Goal: Information Seeking & Learning: Check status

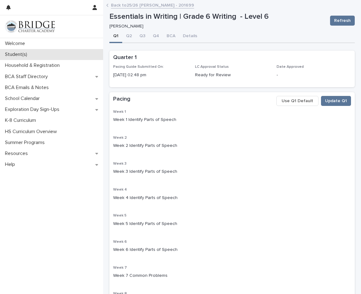
click at [28, 56] on p "Student(s)" at bounding box center [18, 55] width 30 height 6
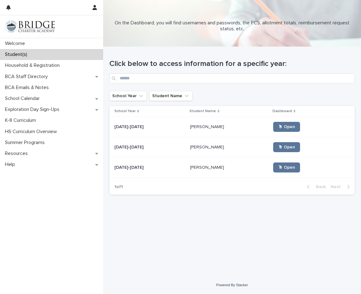
click at [302, 105] on div "Click below to access information for a specific year: School Year Student Name…" at bounding box center [231, 123] width 245 height 153
click at [209, 134] on td "[PERSON_NAME] [PERSON_NAME]" at bounding box center [229, 127] width 83 height 20
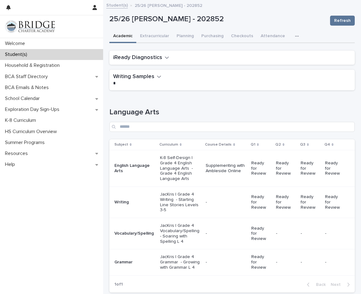
click at [264, 111] on h1 "Language Arts" at bounding box center [231, 112] width 245 height 9
click at [225, 200] on div "-" at bounding box center [226, 202] width 41 height 7
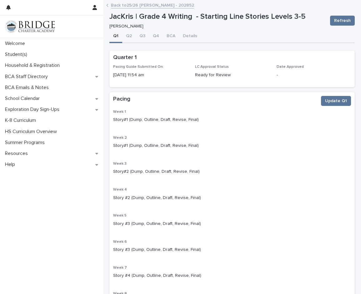
click at [246, 122] on p "Story#1 (Dump, Outline, Draft, Revise, Final)" at bounding box center [232, 120] width 238 height 7
drag, startPoint x: 297, startPoint y: 129, endPoint x: 281, endPoint y: 129, distance: 15.6
click at [296, 129] on div "Week 1 Story#1 (Dump, Outline, Draft, Revise, Final) Week 2 Story#1 (Dump, Outl…" at bounding box center [232, 223] width 238 height 227
drag, startPoint x: 118, startPoint y: 119, endPoint x: 196, endPoint y: 119, distance: 77.9
click at [196, 119] on div "Week 1 Story#1 (Dump, Outline, Draft, Revise, Final) Week 2 Story#1 (Dump, Outl…" at bounding box center [231, 225] width 245 height 230
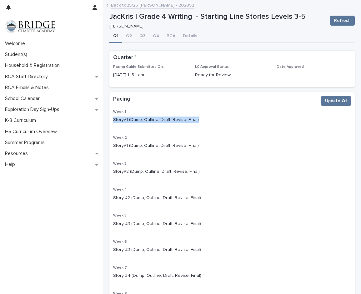
copy p "Story#1 (Dump, Outline, Draft, Revise, Final)"
click at [253, 157] on div "Week 1 Story#1 (Dump, Outline, Draft, Revise, Final) Week 2 Story#1 (Dump, Outl…" at bounding box center [232, 223] width 238 height 227
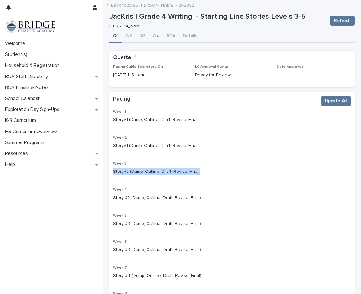
drag, startPoint x: 114, startPoint y: 170, endPoint x: 204, endPoint y: 170, distance: 89.4
click at [204, 170] on p "Story#2 (Dump, Outline, Draft, Revise, Final)" at bounding box center [232, 172] width 238 height 7
copy p "Story#2 (Dump, Outline, Draft, Revise, Final)"
click at [205, 185] on div "Week 1 Story#1 (Dump, Outline, Draft, Revise, Final) Week 2 Story#1 (Dump, Outl…" at bounding box center [232, 223] width 238 height 227
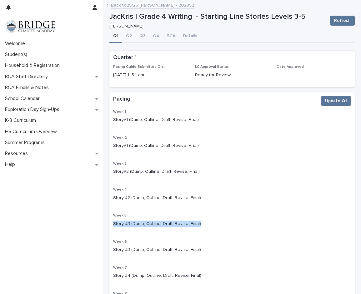
drag, startPoint x: 114, startPoint y: 224, endPoint x: 199, endPoint y: 219, distance: 85.8
click at [199, 220] on div "Story #3 (Dump, Outline, Draft, Revise, Final)" at bounding box center [232, 224] width 238 height 8
copy p "Story #3 (Dump, Outline, Draft, Revise, Final)"
click at [271, 226] on p "Story #3 (Dump, Outline, Draft, Revise, Final)" at bounding box center [232, 224] width 238 height 7
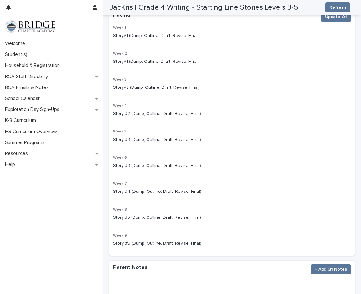
scroll to position [94, 0]
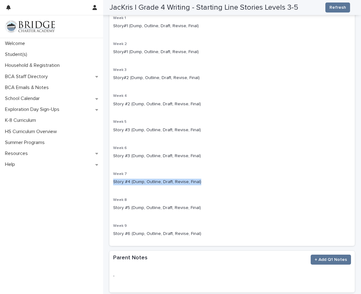
drag, startPoint x: 114, startPoint y: 182, endPoint x: 209, endPoint y: 182, distance: 95.1
click at [209, 182] on p "Story #4 (Dump, Outline, Draft, Revise, Final)" at bounding box center [232, 182] width 238 height 7
copy p "Story #4 (Dump, Outline, Draft, Revise, Final)"
drag, startPoint x: 214, startPoint y: 198, endPoint x: 213, endPoint y: 202, distance: 3.6
click at [215, 198] on p "Week 8" at bounding box center [232, 200] width 238 height 4
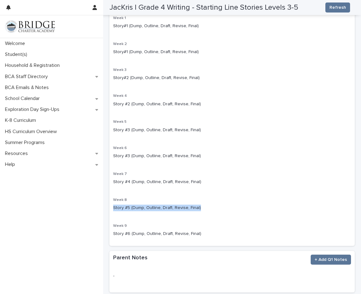
drag, startPoint x: 208, startPoint y: 209, endPoint x: 107, endPoint y: 204, distance: 101.1
click at [107, 204] on div "**********" at bounding box center [232, 111] width 252 height 403
copy p "Story #5 (Dump, Outline, Draft, Revise, Final)"
click at [212, 232] on p "Story #6 (Dump, Outline, Draft, Revise, Final)" at bounding box center [232, 234] width 238 height 7
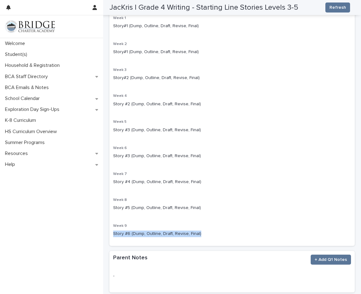
drag, startPoint x: 211, startPoint y: 230, endPoint x: 105, endPoint y: 236, distance: 105.9
click at [106, 235] on div "**********" at bounding box center [232, 119] width 258 height 419
copy p "Story #6 (Dump, Outline, Draft, Revise, Final)"
click at [274, 173] on p "Week 7" at bounding box center [232, 174] width 238 height 4
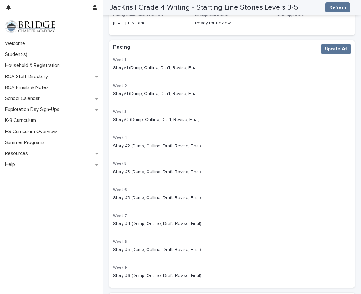
scroll to position [0, 0]
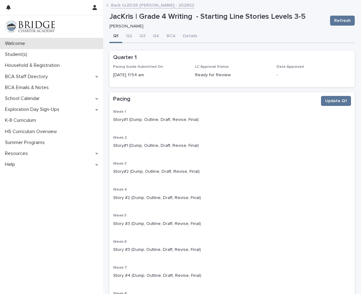
click at [127, 38] on button "Q2" at bounding box center [128, 36] width 13 height 13
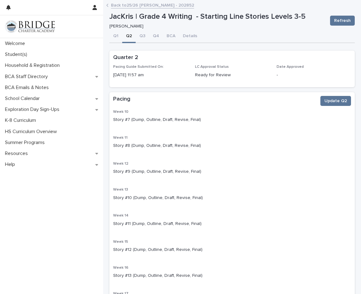
drag, startPoint x: 296, startPoint y: 129, endPoint x: 264, endPoint y: 124, distance: 32.6
click at [296, 129] on div "Week 10 Story #7 (Dump, Outline, Draft, Revise, Final) Week 11 Story #8 (Dump, …" at bounding box center [232, 223] width 238 height 227
drag, startPoint x: 114, startPoint y: 118, endPoint x: 208, endPoint y: 118, distance: 94.1
click at [207, 118] on p "Story #7 (Dump, Outline, Draft, Revise, Final)" at bounding box center [232, 120] width 238 height 7
copy p "Story #7 (Dump, Outline, Draft, Revise, Final)"
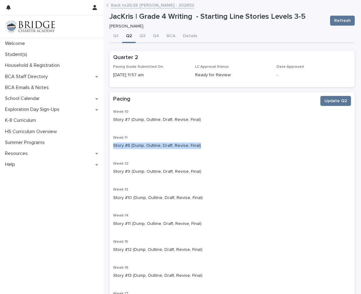
drag, startPoint x: 196, startPoint y: 144, endPoint x: 114, endPoint y: 144, distance: 82.9
click at [114, 144] on p "Story #8 (Dump, Outline, Draft, Revise, Final)" at bounding box center [232, 146] width 238 height 7
copy p "Story #8 (Dump, Outline, Draft, Revise, Final)"
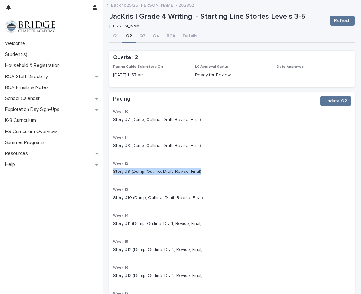
drag, startPoint x: 205, startPoint y: 167, endPoint x: 215, endPoint y: 174, distance: 11.7
click at [215, 174] on div "Week 12 Story #9 (Dump, Outline, Draft, Revise, Final)" at bounding box center [232, 171] width 238 height 18
copy div "Story #9 (Dump, Outline, Draft, Revise, Final)"
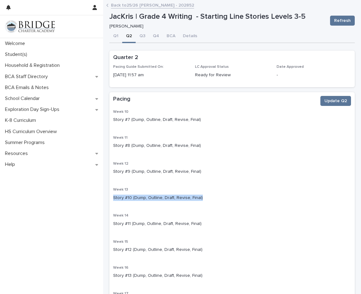
drag, startPoint x: 185, startPoint y: 198, endPoint x: 109, endPoint y: 198, distance: 76.9
click at [109, 198] on div "**********" at bounding box center [232, 205] width 252 height 403
copy p "Story #10 (Dump, Outline, Draft, Revise, Final)"
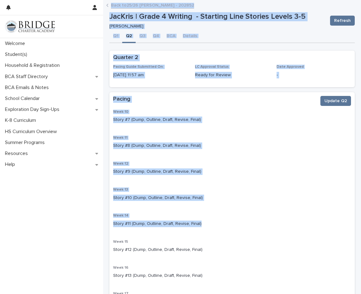
drag, startPoint x: 142, startPoint y: 221, endPoint x: 94, endPoint y: 221, distance: 47.8
click at [103, 221] on div "**********" at bounding box center [232, 220] width 258 height 441
click at [155, 224] on p "Story #11 (Dump, Outline, Draft, Revise, Final)" at bounding box center [232, 224] width 238 height 7
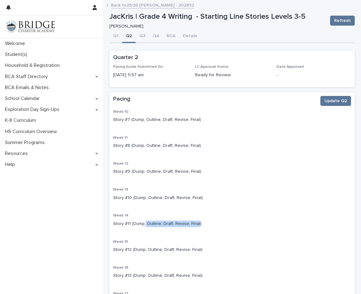
drag, startPoint x: 197, startPoint y: 225, endPoint x: 144, endPoint y: 223, distance: 52.3
click at [144, 223] on p "Story #11 (Dump, Outline, Draft, Revise, Final)" at bounding box center [232, 224] width 238 height 7
drag, startPoint x: 202, startPoint y: 224, endPoint x: 112, endPoint y: 226, distance: 89.8
click at [112, 226] on div "Week 10 Story #7 (Dump, Outline, Draft, Revise, Final) Week 11 Story #8 (Dump, …" at bounding box center [231, 225] width 245 height 230
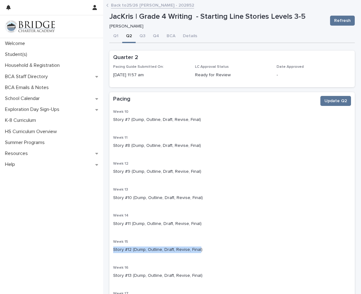
drag, startPoint x: 180, startPoint y: 247, endPoint x: 111, endPoint y: 255, distance: 69.6
click at [111, 255] on div "Week 10 Story #7 (Dump, Outline, Draft, Revise, Final) Week 11 Story #8 (Dump, …" at bounding box center [231, 225] width 245 height 230
drag, startPoint x: 219, startPoint y: 243, endPoint x: 206, endPoint y: 253, distance: 16.3
click at [218, 245] on div "Week 15 Story #12 (Dump, Outline, Draft, Revise, Final)" at bounding box center [232, 249] width 238 height 18
drag, startPoint x: 202, startPoint y: 253, endPoint x: 109, endPoint y: 250, distance: 93.3
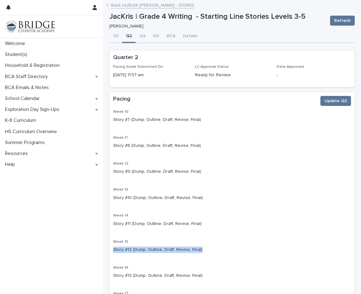
click at [109, 250] on div "**********" at bounding box center [232, 205] width 252 height 403
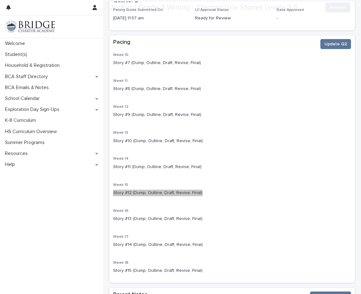
scroll to position [125, 0]
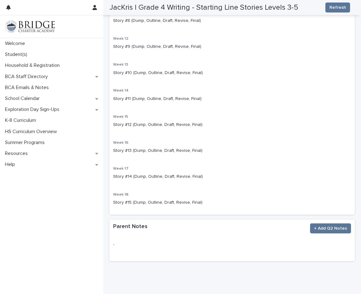
drag, startPoint x: 250, startPoint y: 169, endPoint x: 244, endPoint y: 169, distance: 5.3
click at [250, 169] on p "Week 17" at bounding box center [232, 169] width 238 height 4
drag, startPoint x: 203, startPoint y: 148, endPoint x: 114, endPoint y: 155, distance: 89.8
click at [114, 155] on div "Week 16 Story #13 (Dump, Outline, Draft, Revise, Final)" at bounding box center [232, 150] width 238 height 18
drag, startPoint x: 281, startPoint y: 184, endPoint x: 272, endPoint y: 184, distance: 9.1
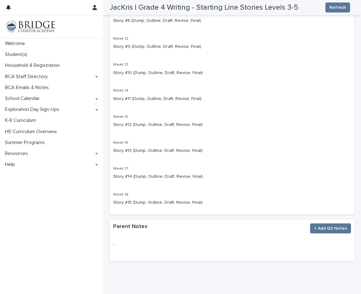
click at [272, 184] on div "Week 17 Story #14 (Dump, Outline, Draft, Revise, Final)" at bounding box center [232, 176] width 238 height 18
drag, startPoint x: 201, startPoint y: 174, endPoint x: 111, endPoint y: 181, distance: 91.0
click at [111, 181] on div "Week 10 Story #7 (Dump, Outline, Draft, Revise, Final) Week 11 Story #8 (Dump, …" at bounding box center [231, 100] width 245 height 230
drag, startPoint x: 218, startPoint y: 207, endPoint x: 114, endPoint y: 207, distance: 103.8
click at [114, 207] on div "Week 18 Story #15 (Dump, Outline, Draft, Revise, Final)" at bounding box center [232, 202] width 238 height 18
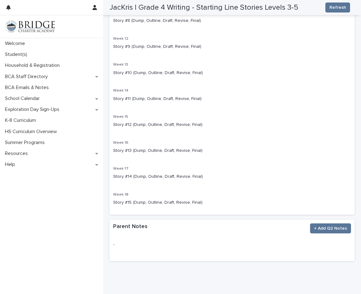
click at [299, 131] on div "Week 15 Story #12 (Dump, Outline, Draft, Revise, Final)" at bounding box center [232, 124] width 238 height 18
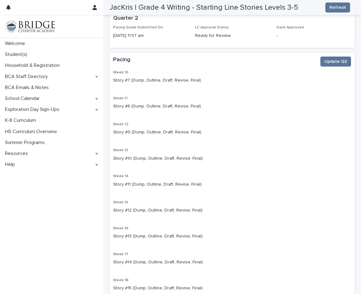
scroll to position [0, 0]
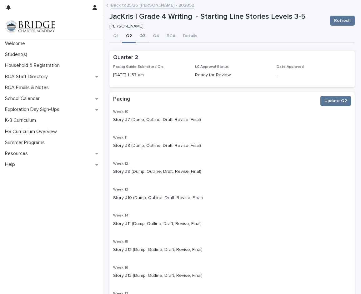
click at [141, 37] on button "Q3" at bounding box center [142, 36] width 13 height 13
drag, startPoint x: 196, startPoint y: 120, endPoint x: 113, endPoint y: 119, distance: 83.2
click at [113, 119] on div "Week 19 Story #16 (Dump, Outline, Draft, Revise, Final) Week 20 Story #17 (Dump…" at bounding box center [231, 225] width 245 height 230
drag, startPoint x: 203, startPoint y: 143, endPoint x: 112, endPoint y: 143, distance: 90.4
click at [112, 143] on div "Week 19 Story #16 (Dump, Outline, Draft, Revise, Final) Week 20 Story #17 (Dump…" at bounding box center [231, 225] width 245 height 230
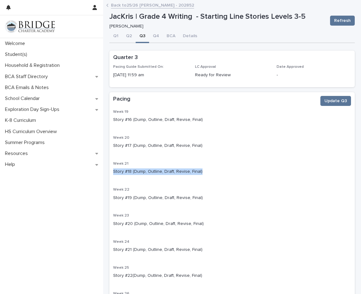
drag, startPoint x: 211, startPoint y: 173, endPoint x: 107, endPoint y: 169, distance: 104.2
click at [107, 169] on div "**********" at bounding box center [232, 205] width 252 height 403
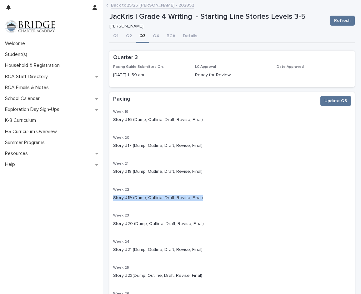
drag, startPoint x: 202, startPoint y: 199, endPoint x: 106, endPoint y: 202, distance: 96.7
click at [106, 202] on div "**********" at bounding box center [232, 213] width 258 height 419
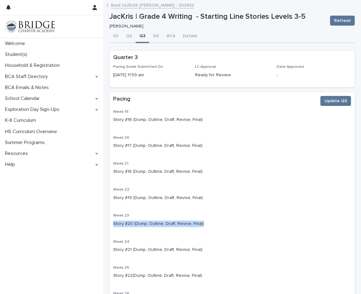
drag, startPoint x: 202, startPoint y: 223, endPoint x: 105, endPoint y: 225, distance: 96.6
click at [105, 225] on div "**********" at bounding box center [232, 213] width 258 height 419
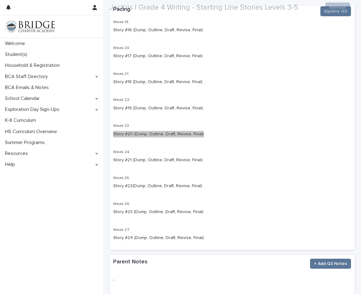
scroll to position [94, 0]
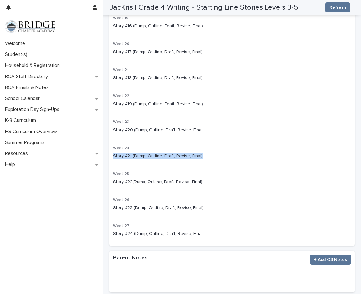
drag, startPoint x: 205, startPoint y: 154, endPoint x: 113, endPoint y: 162, distance: 92.3
click at [113, 162] on div "Week 19 Story #16 (Dump, Outline, Draft, Revise, Final) Week 20 Story #17 (Dump…" at bounding box center [231, 131] width 245 height 230
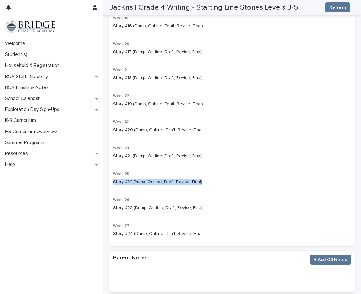
drag, startPoint x: 208, startPoint y: 183, endPoint x: 104, endPoint y: 189, distance: 103.4
click at [105, 189] on div "**********" at bounding box center [232, 119] width 258 height 419
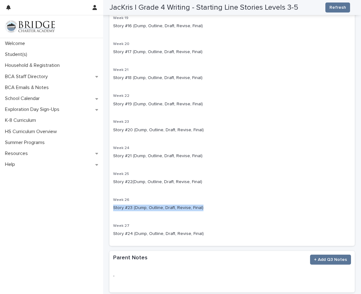
drag, startPoint x: 197, startPoint y: 210, endPoint x: 109, endPoint y: 214, distance: 88.3
click at [109, 214] on div "**********" at bounding box center [232, 111] width 252 height 403
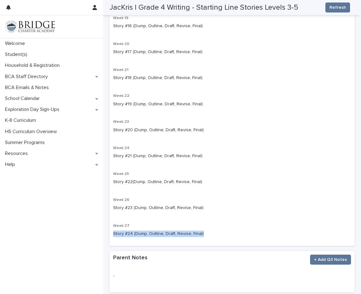
drag, startPoint x: 213, startPoint y: 236, endPoint x: 111, endPoint y: 238, distance: 102.0
click at [111, 238] on div "Week 19 Story #16 (Dump, Outline, Draft, Revise, Final) Week 20 Story #17 (Dump…" at bounding box center [231, 131] width 245 height 230
click at [240, 126] on div "Story #20 (Dump, Outline, Draft, Revise, Final)" at bounding box center [232, 130] width 238 height 8
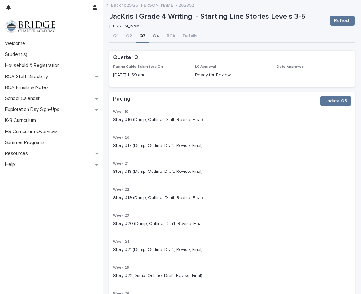
click at [155, 37] on button "Q4" at bounding box center [156, 36] width 14 height 13
drag, startPoint x: 205, startPoint y: 120, endPoint x: 112, endPoint y: 118, distance: 92.6
click at [112, 118] on div "Week 28 Story #25 (Dump, Outline, Draft, Revise, Final) Week 29 Story #26 (Dump…" at bounding box center [231, 225] width 245 height 230
drag, startPoint x: 206, startPoint y: 144, endPoint x: 111, endPoint y: 147, distance: 95.1
click at [111, 147] on div "Week 28 Story #25 (Dump, Outline, Draft, Revise, Final) Week 29 Story #26 (Dump…" at bounding box center [231, 225] width 245 height 230
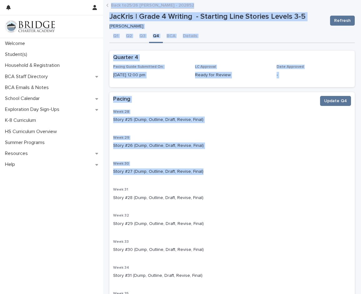
drag, startPoint x: 169, startPoint y: 170, endPoint x: 102, endPoint y: 170, distance: 67.5
click at [103, 170] on div "**********" at bounding box center [232, 220] width 258 height 441
click at [204, 169] on p "Story #27 (Dump, Outline, Draft, Revise, Final)" at bounding box center [232, 172] width 238 height 7
click at [189, 170] on p "Story #27 (Dump, Outline, Draft, Revise, Final)" at bounding box center [232, 172] width 238 height 7
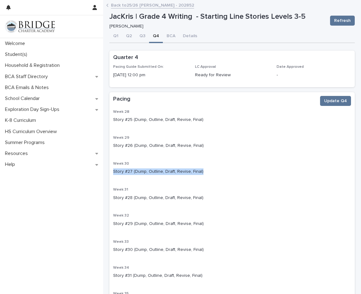
drag, startPoint x: 203, startPoint y: 170, endPoint x: 108, endPoint y: 172, distance: 95.1
click at [108, 172] on div "**********" at bounding box center [232, 205] width 252 height 403
drag, startPoint x: 197, startPoint y: 198, endPoint x: 179, endPoint y: 199, distance: 17.8
click at [176, 198] on p "Story #28 (Dump, Outline, Draft, Revise, Final)" at bounding box center [232, 198] width 238 height 7
click at [199, 198] on p "Story #28 (Dump, Outline, Draft, Revise, Final)" at bounding box center [232, 198] width 238 height 7
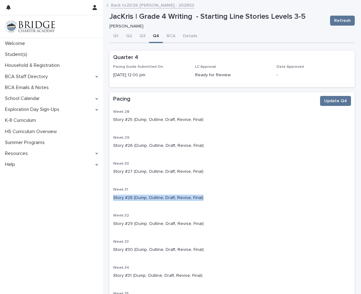
drag, startPoint x: 202, startPoint y: 198, endPoint x: 108, endPoint y: 197, distance: 94.1
click at [108, 197] on div "**********" at bounding box center [232, 205] width 252 height 403
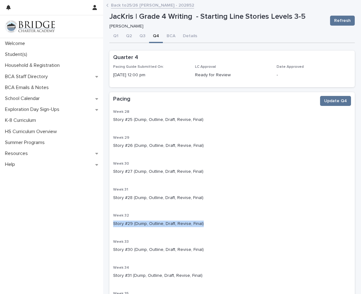
drag, startPoint x: 202, startPoint y: 225, endPoint x: 107, endPoint y: 224, distance: 95.1
click at [107, 224] on div "**********" at bounding box center [232, 205] width 252 height 403
click at [198, 252] on p "Story #30 (Dump, Outline, Draft, Revise, Final)" at bounding box center [232, 250] width 238 height 7
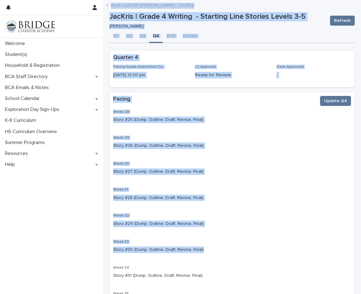
drag, startPoint x: 205, startPoint y: 252, endPoint x: 90, endPoint y: 250, distance: 114.8
click at [103, 250] on div "**********" at bounding box center [232, 220] width 258 height 441
click at [170, 247] on p "Story #30 (Dump, Outline, Draft, Revise, Final)" at bounding box center [232, 250] width 238 height 7
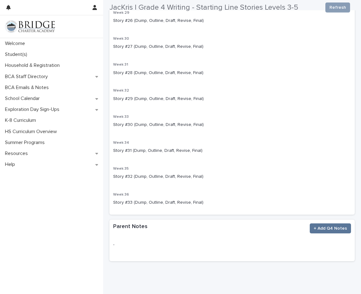
scroll to position [146, 0]
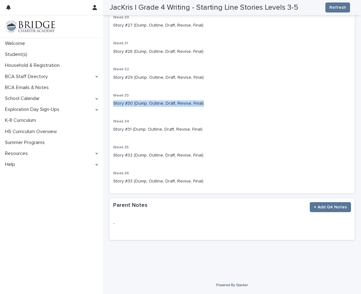
drag, startPoint x: 200, startPoint y: 105, endPoint x: 108, endPoint y: 106, distance: 92.6
click at [109, 106] on div "Week 28 Story #25 (Dump, Outline, Draft, Revise, Final) Week 29 Story #26 (Dump…" at bounding box center [231, 78] width 245 height 230
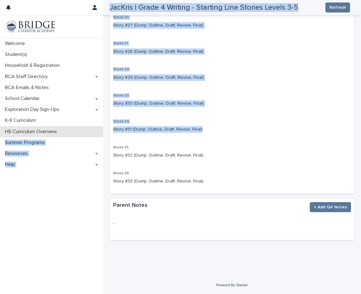
drag, startPoint x: 200, startPoint y: 128, endPoint x: 101, endPoint y: 135, distance: 99.7
click at [103, 135] on div "**********" at bounding box center [232, 74] width 258 height 441
click at [139, 134] on div "Week 34 Story #31 (Dump, Outline, Draft, Revise, Final)" at bounding box center [232, 128] width 238 height 18
click at [176, 126] on p "Story #31 (Dump, Outline, Draft, Revise, Final)" at bounding box center [232, 129] width 238 height 7
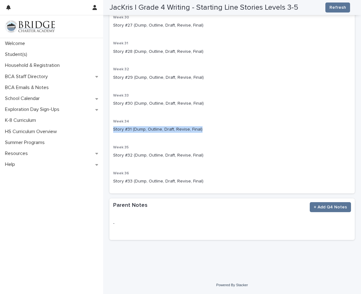
drag, startPoint x: 200, startPoint y: 130, endPoint x: 111, endPoint y: 133, distance: 89.5
click at [111, 133] on div "Week 28 Story #25 (Dump, Outline, Draft, Revise, Final) Week 29 Story #26 (Dump…" at bounding box center [231, 78] width 245 height 230
click at [199, 155] on p "Story #32 (Dump, Outline, Draft, Revise, Final)" at bounding box center [232, 155] width 238 height 7
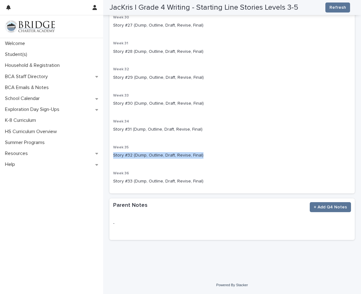
drag, startPoint x: 201, startPoint y: 154, endPoint x: 112, endPoint y: 156, distance: 88.8
click at [112, 156] on div "Week 28 Story #25 (Dump, Outline, Draft, Revise, Final) Week 29 Story #26 (Dump…" at bounding box center [231, 78] width 245 height 230
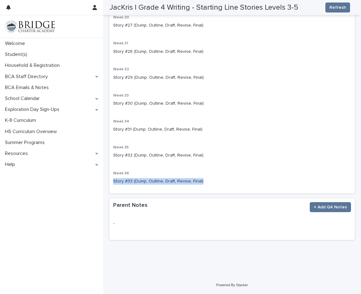
drag, startPoint x: 205, startPoint y: 183, endPoint x: 113, endPoint y: 183, distance: 91.6
click at [113, 183] on p "Story #33 (Dump, Outline, Draft, Revise, Final)" at bounding box center [232, 181] width 238 height 7
